Goal: Check status: Check status

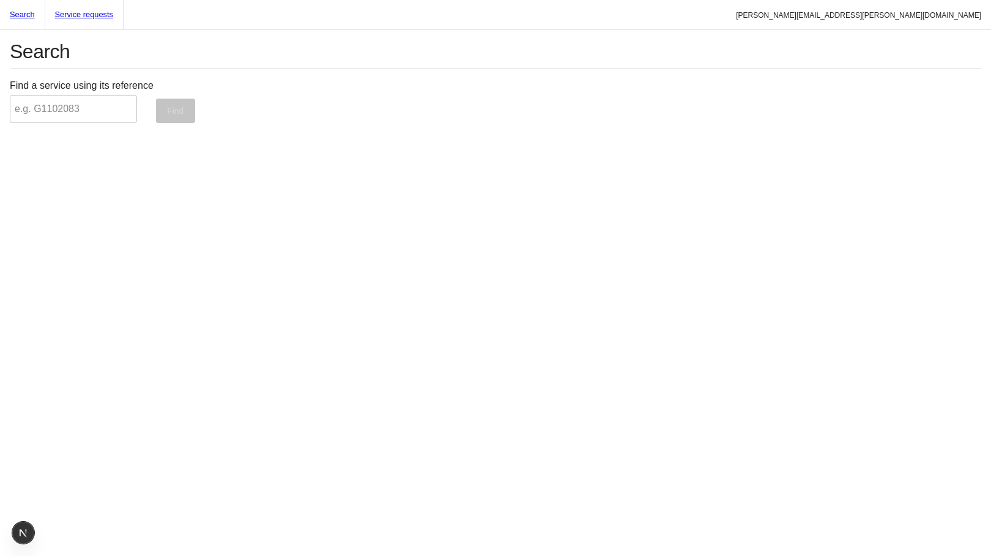
click at [80, 119] on input "Find a service using its reference" at bounding box center [73, 109] width 127 height 28
click at [64, 108] on input "Find a service using its reference" at bounding box center [73, 109] width 127 height 28
click at [76, 12] on div "Service requests" at bounding box center [84, 14] width 78 height 29
click at [72, 119] on input "Find a service using its reference" at bounding box center [73, 109] width 127 height 28
type input "G1102083"
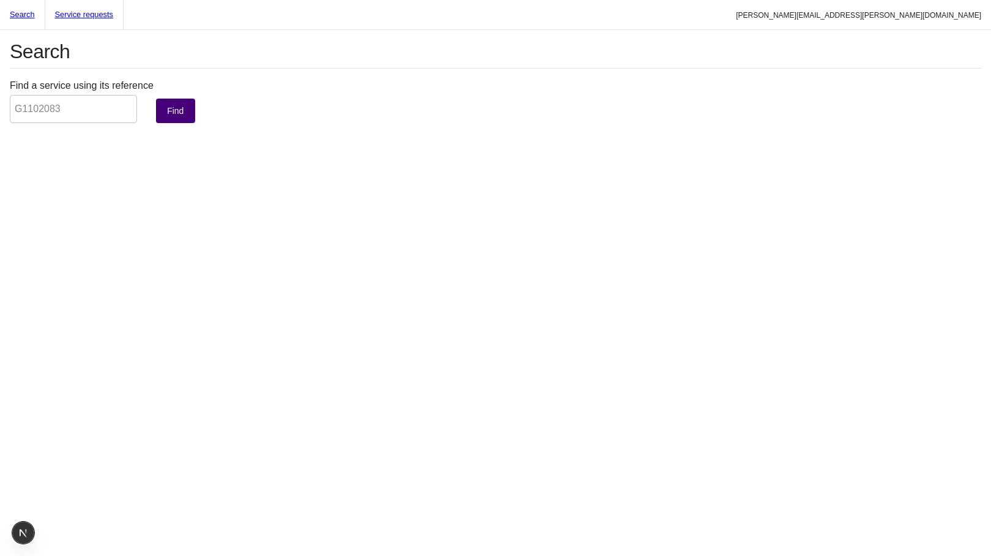
click at [178, 106] on button "Find" at bounding box center [175, 111] width 39 height 24
